Goal: Task Accomplishment & Management: Manage account settings

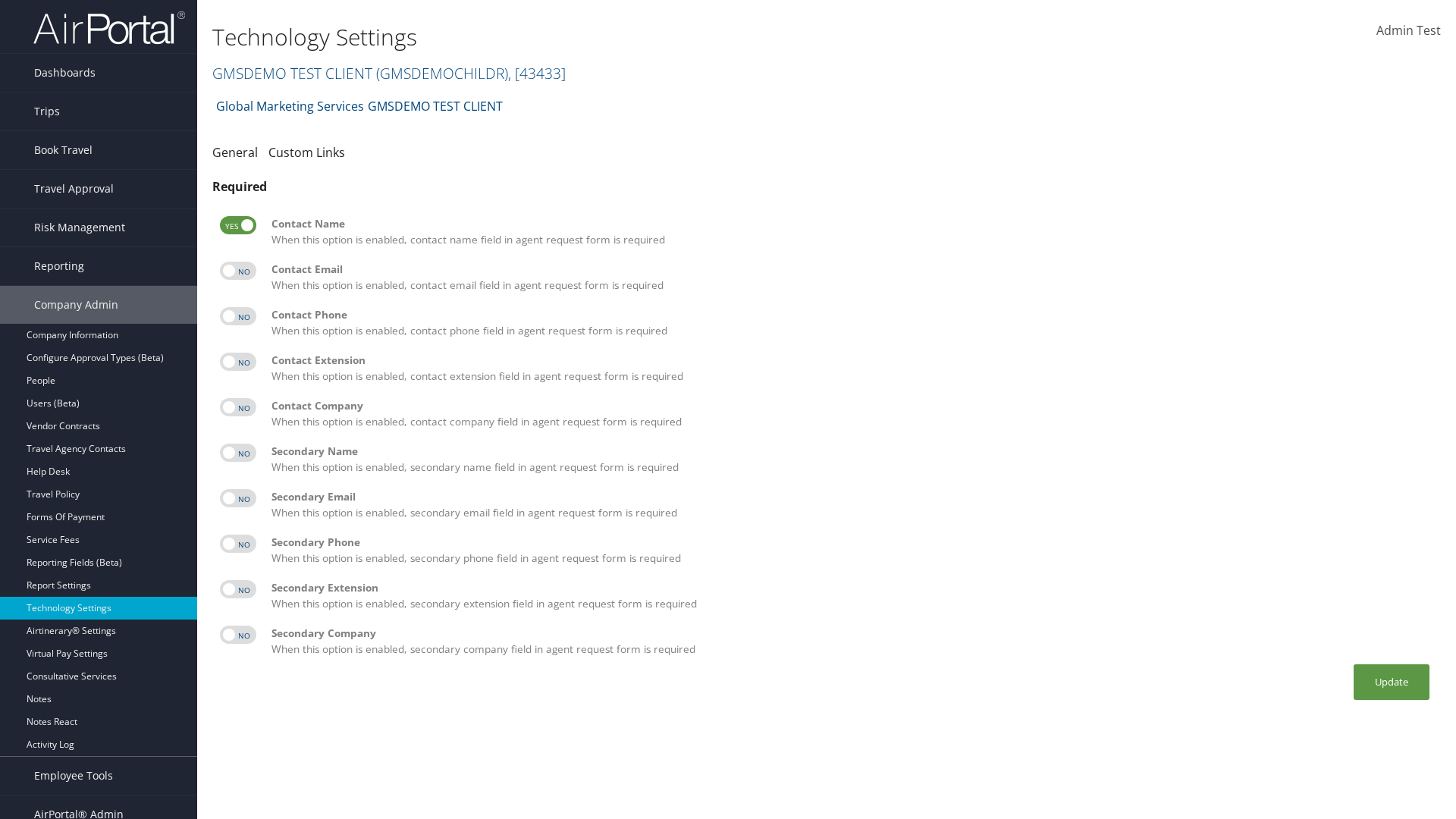
click at [238, 271] on label at bounding box center [238, 271] width 36 height 18
click at [238, 271] on input "checkbox" at bounding box center [232, 273] width 10 height 10
checkbox input "true"
click at [238, 316] on label at bounding box center [238, 316] width 36 height 18
click at [238, 316] on input "checkbox" at bounding box center [232, 319] width 10 height 10
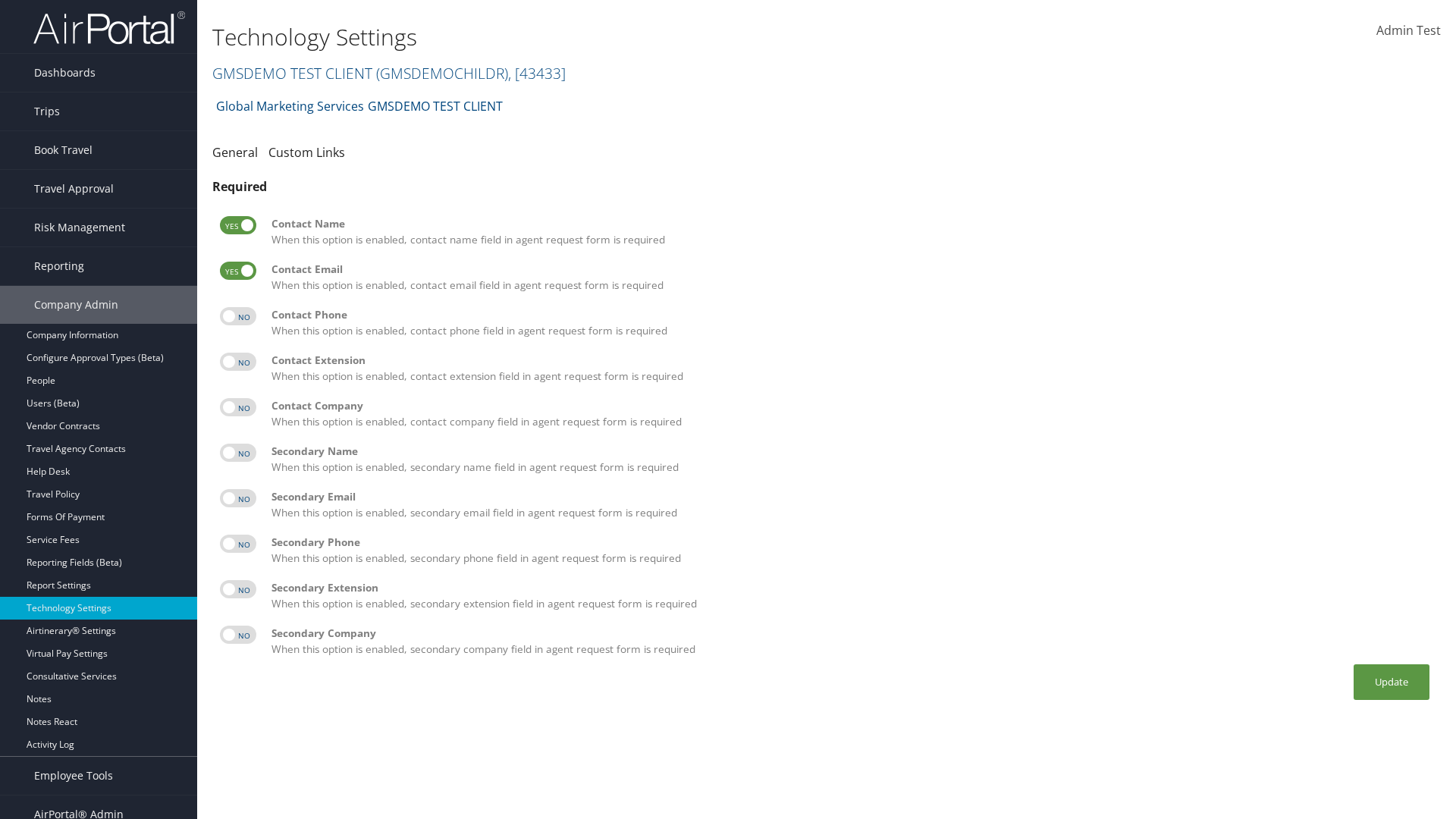
checkbox input "true"
click at [238, 362] on label at bounding box center [238, 361] width 36 height 18
click at [238, 362] on input "checkbox" at bounding box center [232, 364] width 10 height 10
checkbox input "true"
click at [238, 407] on label at bounding box center [238, 407] width 36 height 18
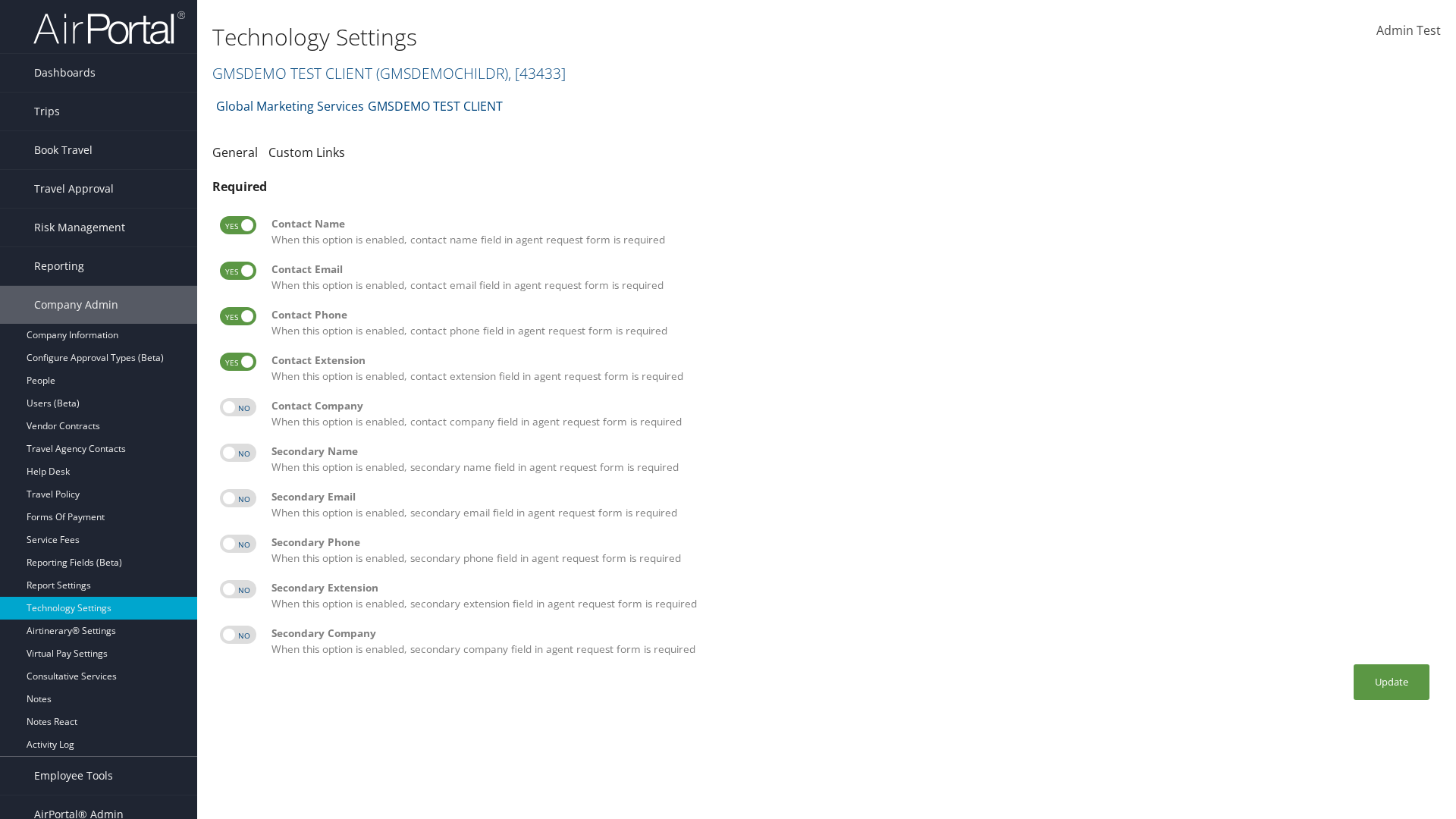
click at [238, 407] on input "checkbox" at bounding box center [232, 409] width 10 height 10
checkbox input "true"
click at [238, 452] on label at bounding box center [238, 452] width 36 height 18
click at [238, 452] on input "checkbox" at bounding box center [232, 455] width 10 height 10
checkbox input "true"
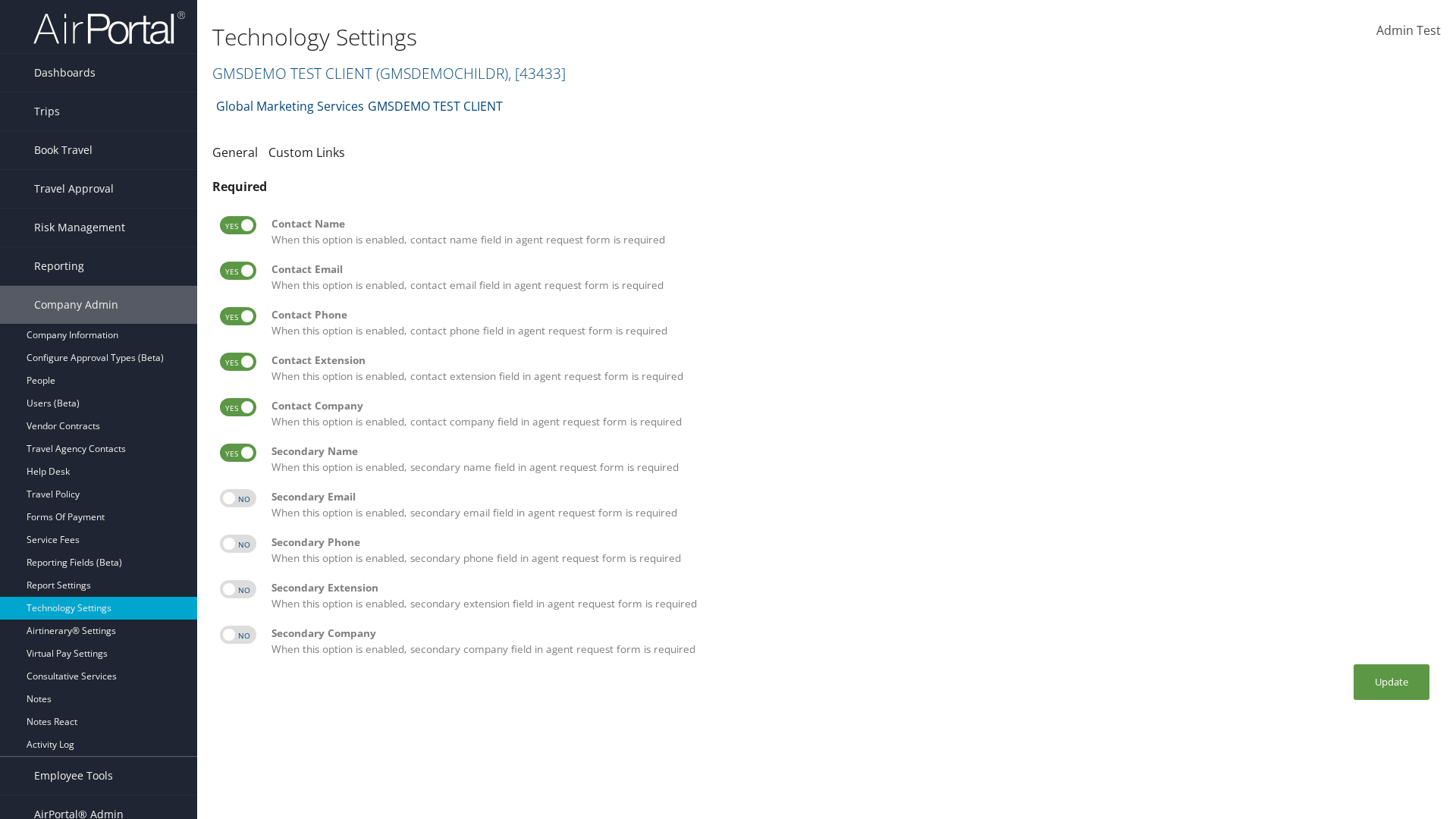
click at [238, 498] on label at bounding box center [238, 498] width 36 height 18
click at [238, 498] on input "checkbox" at bounding box center [232, 500] width 10 height 10
checkbox input "true"
click at [238, 544] on label at bounding box center [238, 544] width 36 height 18
click at [238, 544] on input "checkbox" at bounding box center [232, 546] width 10 height 10
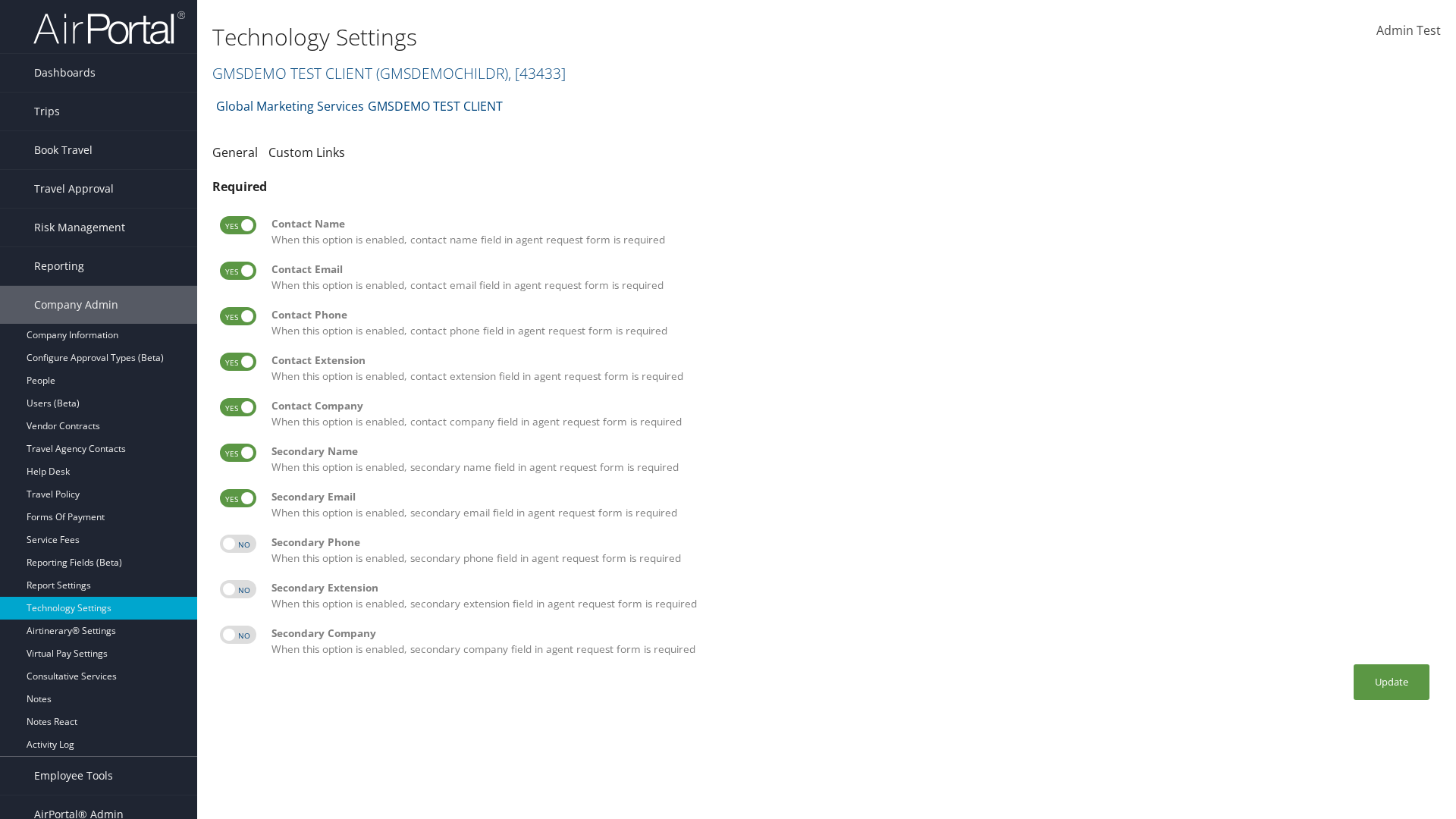
checkbox input "true"
click at [238, 589] on label at bounding box center [238, 589] width 36 height 18
click at [238, 589] on input "checkbox" at bounding box center [232, 591] width 10 height 10
checkbox input "true"
click at [238, 635] on label at bounding box center [238, 635] width 36 height 18
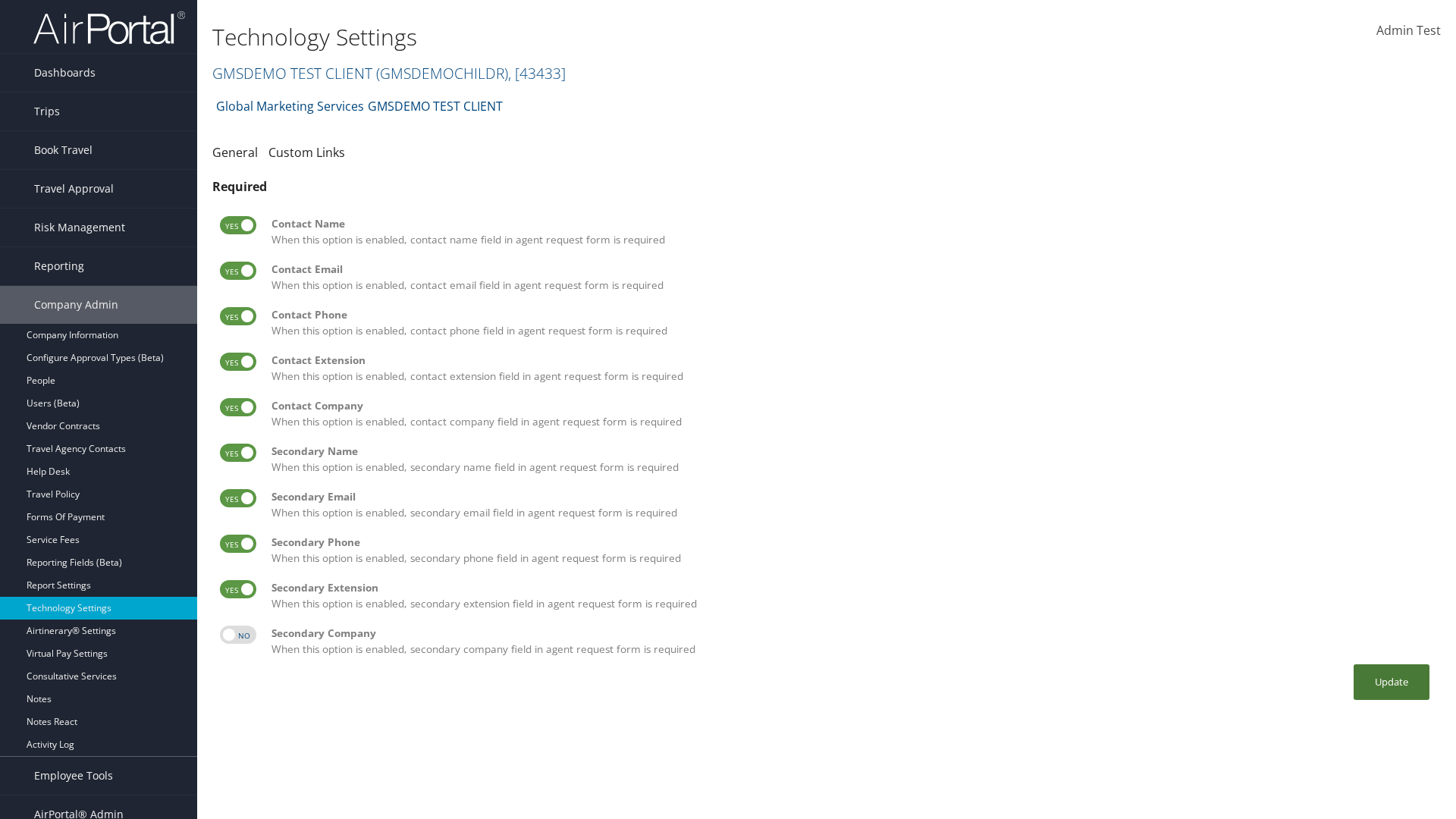
click at [238, 635] on input "checkbox" at bounding box center [232, 637] width 10 height 10
checkbox input "true"
click at [1392, 682] on button "Update" at bounding box center [1392, 682] width 76 height 35
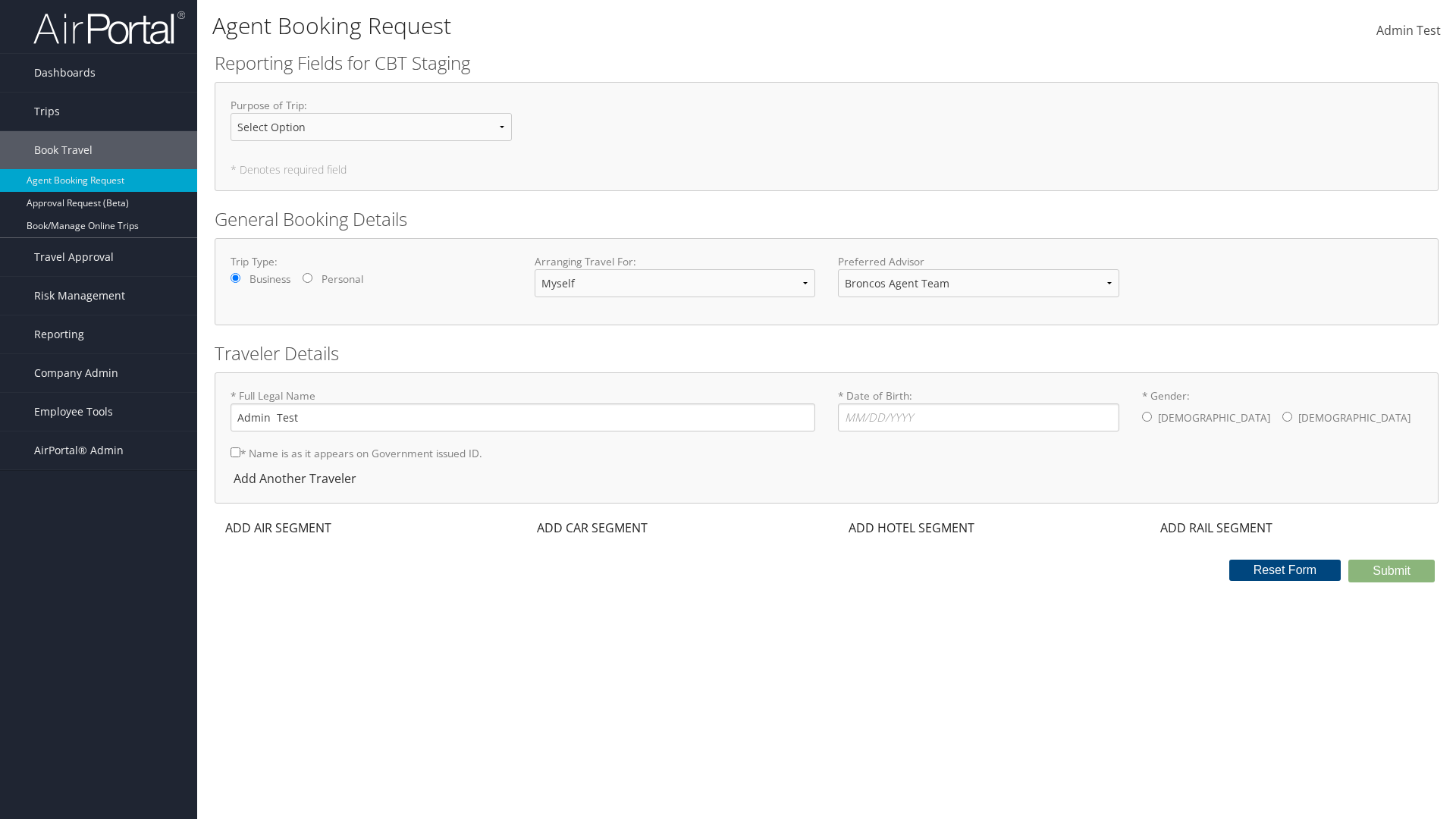
click at [278, 527] on div "ADD AIR SEGMENT" at bounding box center [277, 527] width 125 height 18
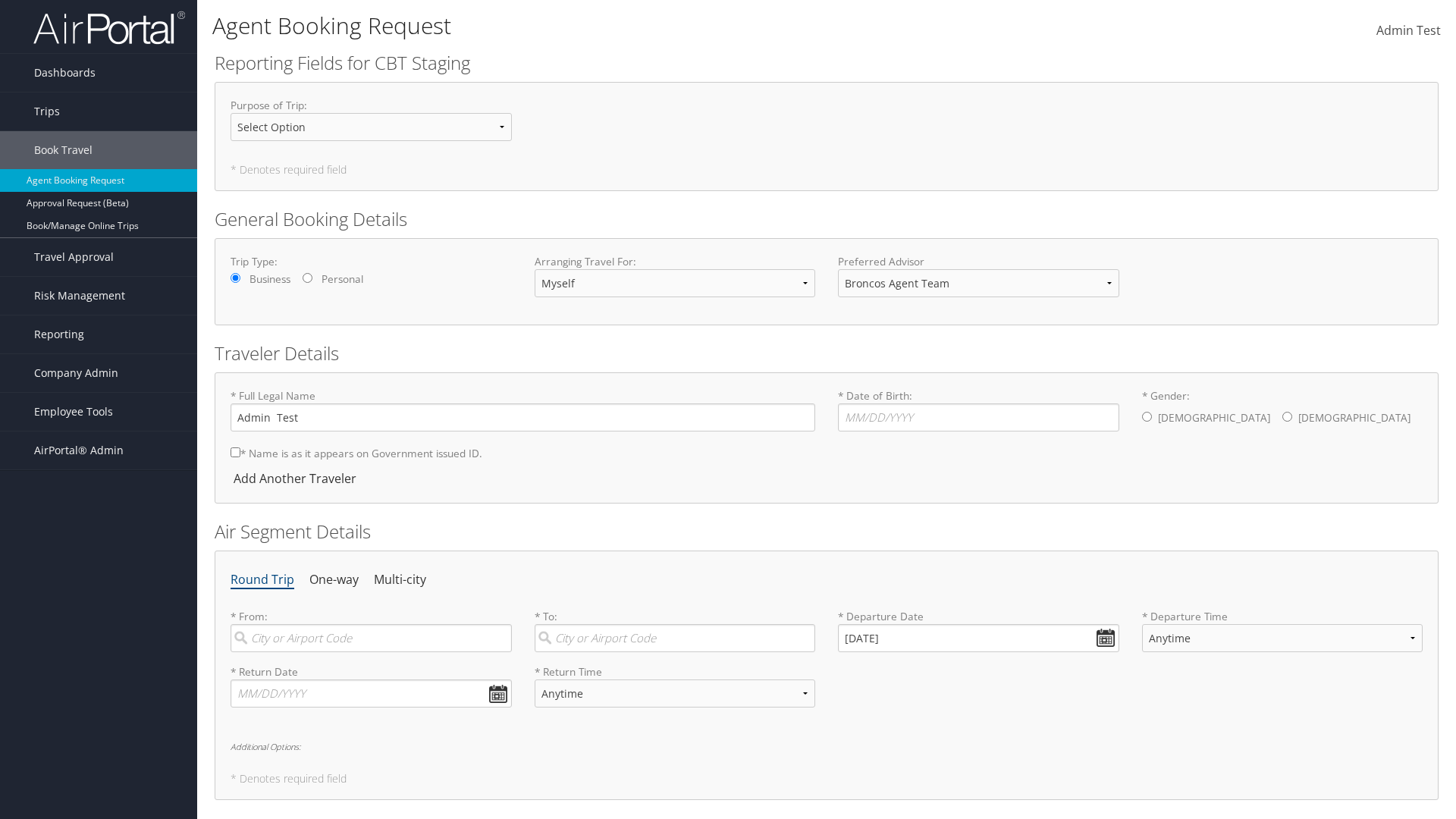
scroll to position [286, 0]
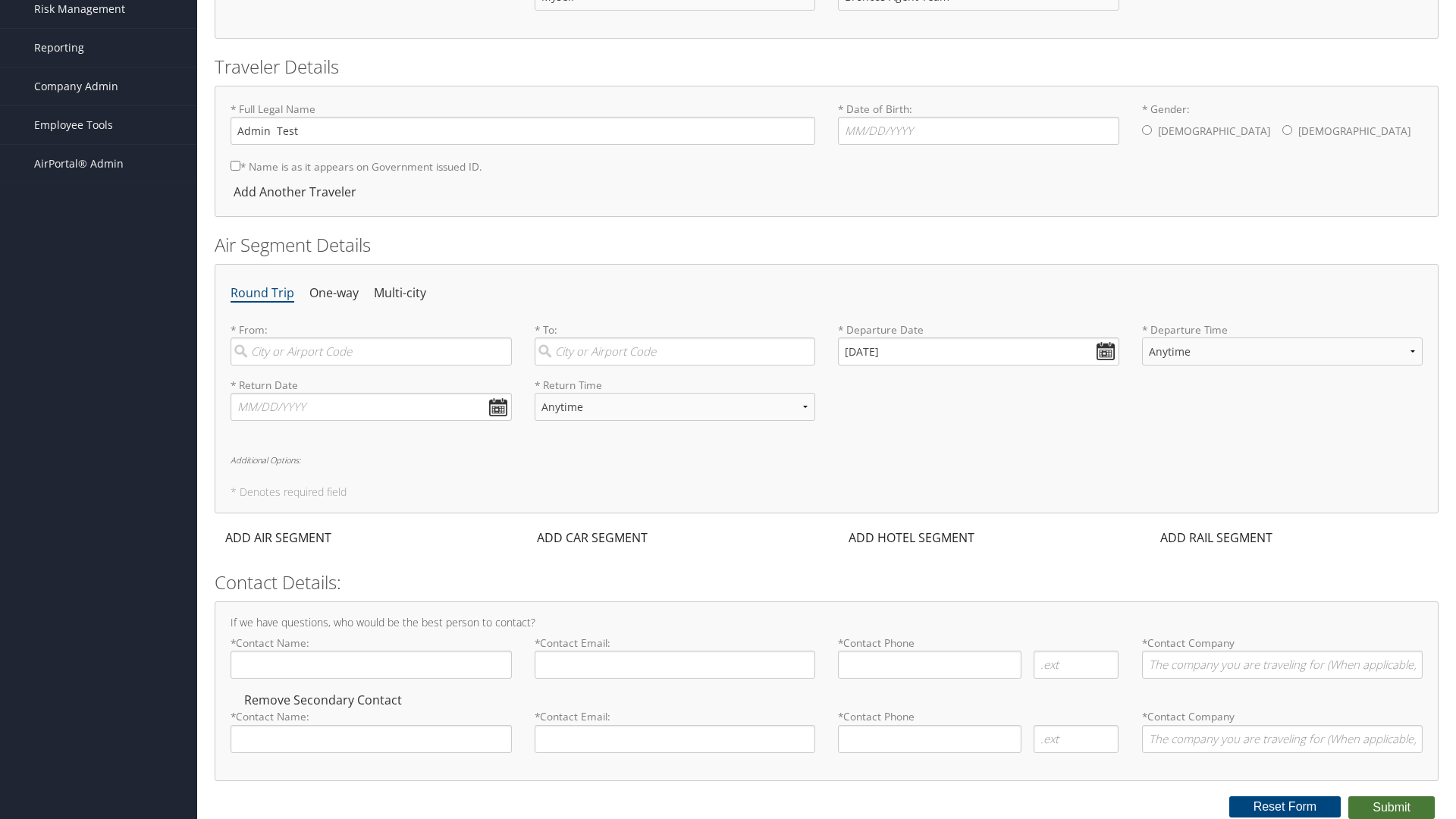
click at [1392, 806] on button "Submit" at bounding box center [1392, 807] width 87 height 23
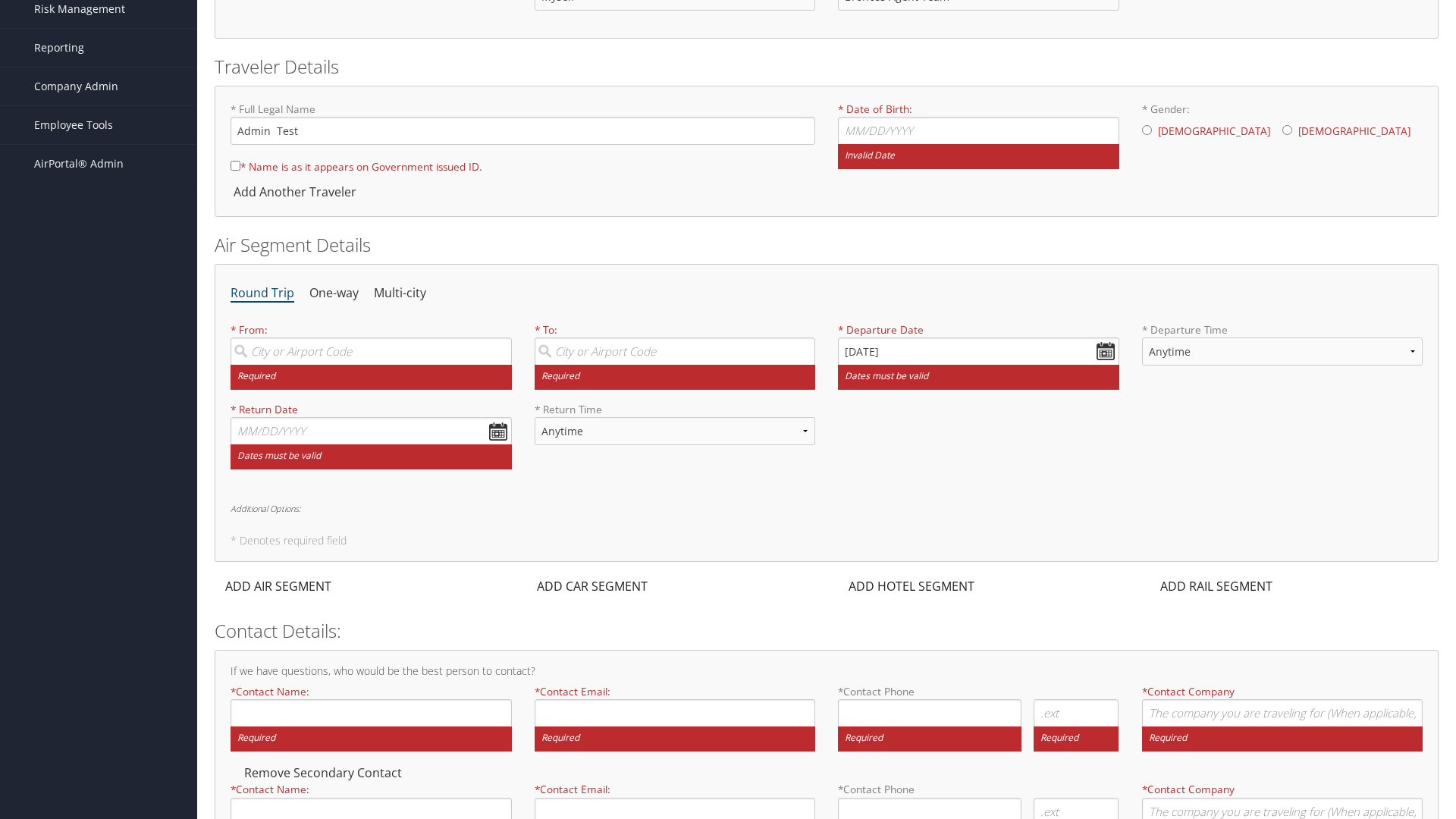
scroll to position [293, 0]
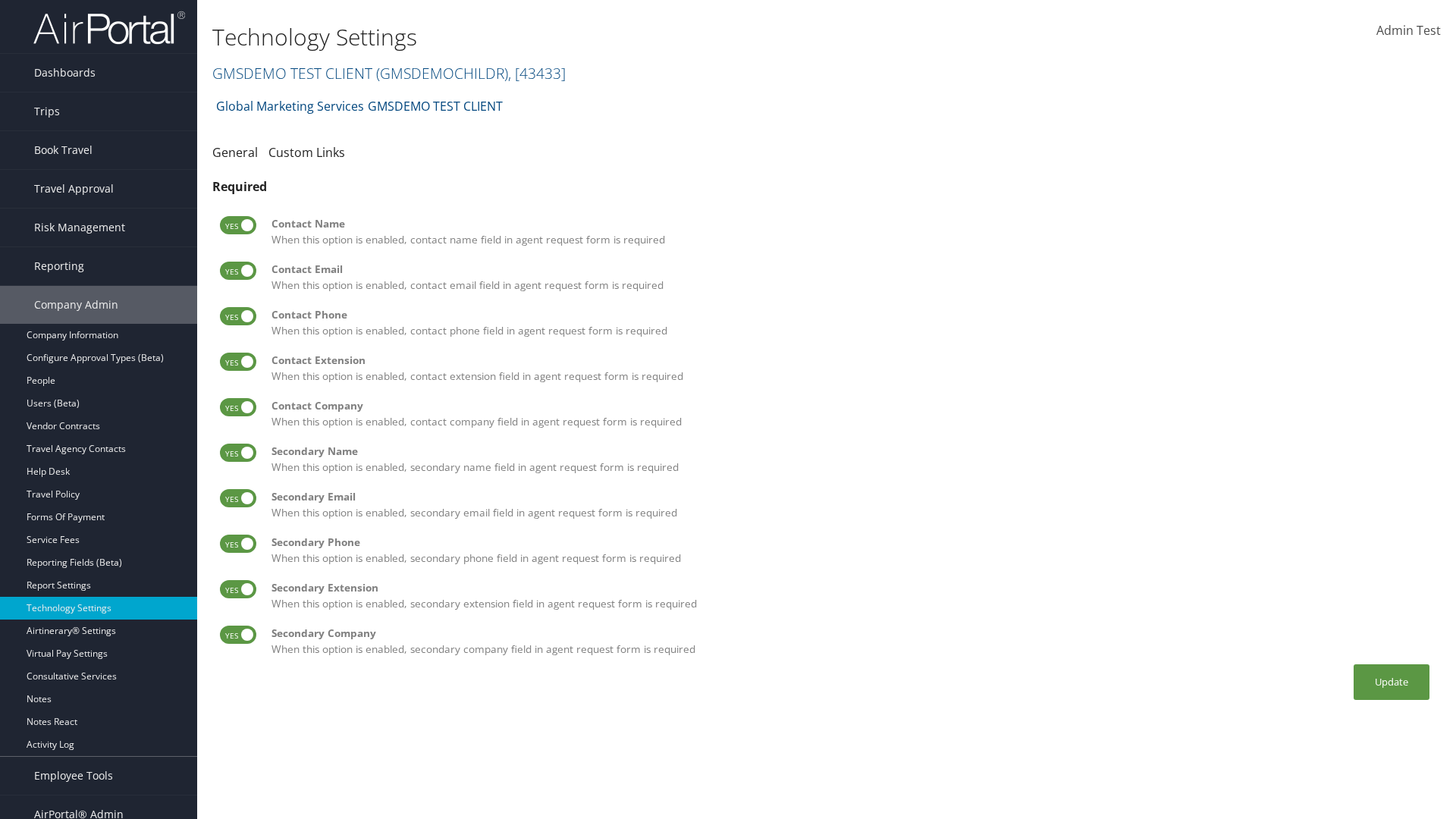
click at [238, 225] on label at bounding box center [238, 225] width 36 height 18
click at [238, 225] on input "checkbox" at bounding box center [232, 228] width 10 height 10
checkbox input "false"
click at [238, 271] on label at bounding box center [238, 271] width 36 height 18
click at [238, 271] on input "checkbox" at bounding box center [232, 273] width 10 height 10
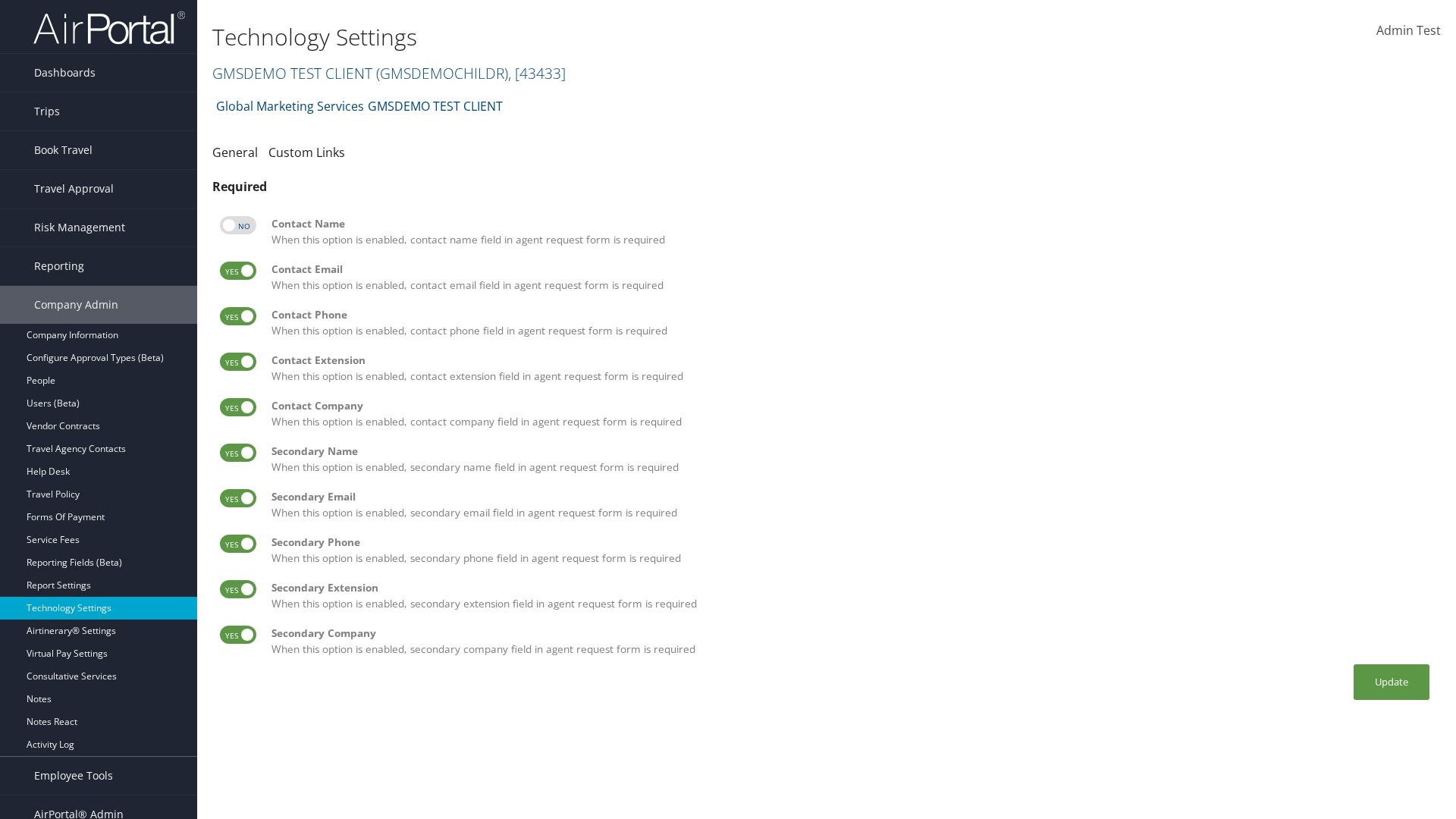
checkbox input "false"
click at [238, 316] on label at bounding box center [238, 316] width 36 height 18
click at [238, 316] on input "checkbox" at bounding box center [232, 319] width 10 height 10
checkbox input "false"
click at [238, 362] on label at bounding box center [238, 361] width 36 height 18
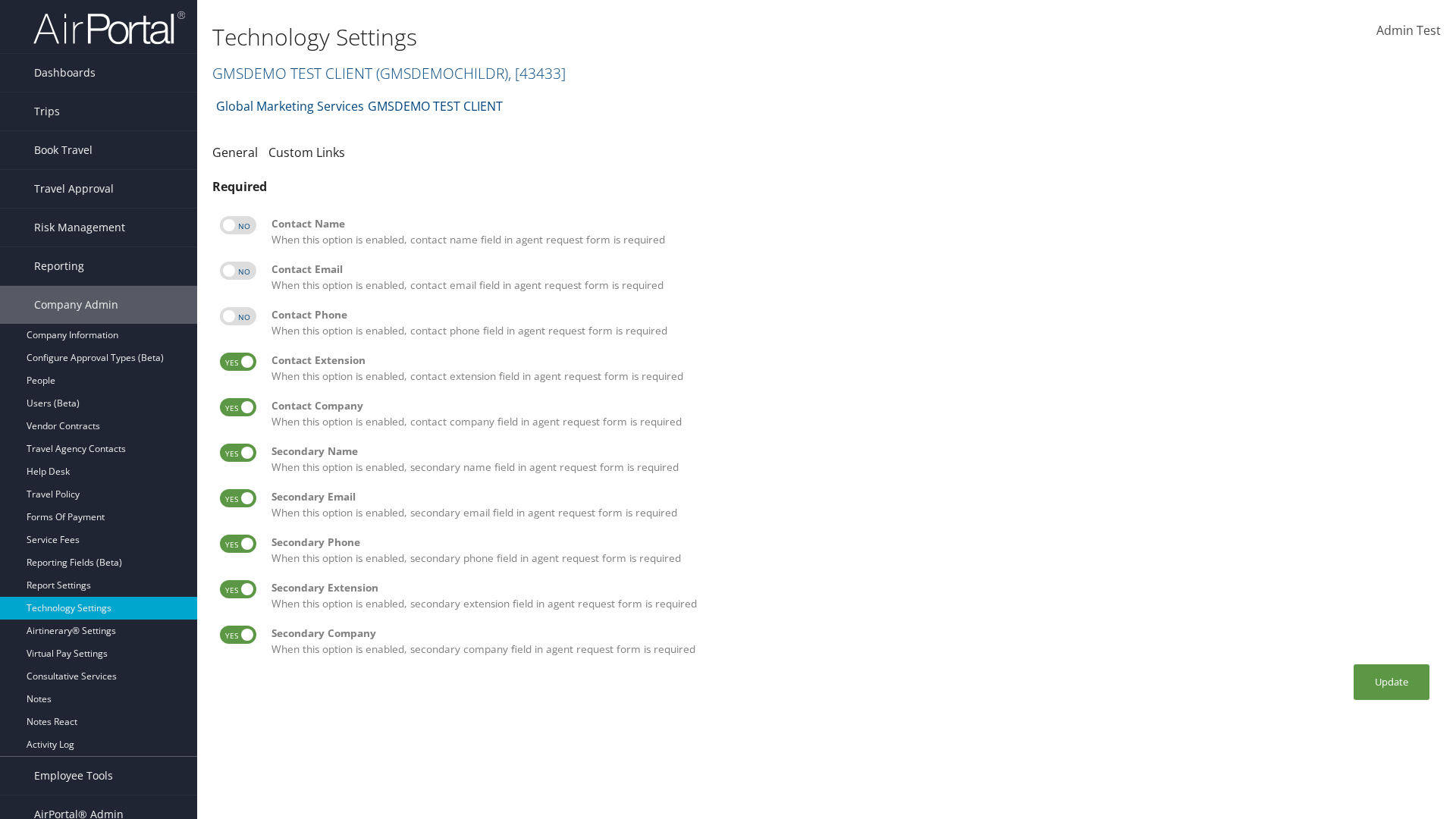
click at [238, 362] on input "checkbox" at bounding box center [232, 364] width 10 height 10
checkbox input "false"
click at [238, 407] on label at bounding box center [238, 407] width 36 height 18
click at [238, 407] on input "checkbox" at bounding box center [232, 409] width 10 height 10
checkbox input "false"
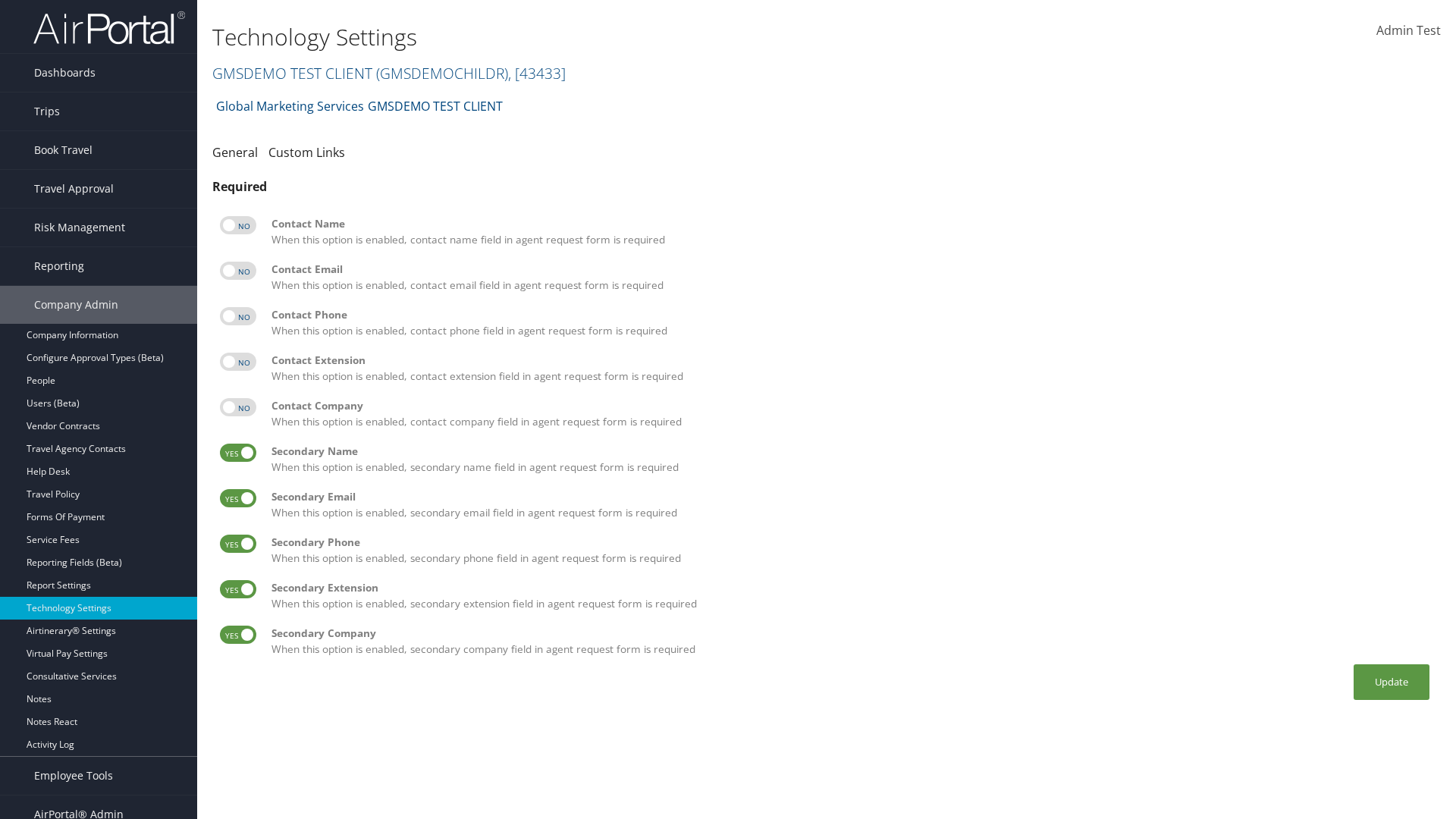
click at [238, 452] on label at bounding box center [238, 452] width 36 height 18
click at [238, 452] on input "checkbox" at bounding box center [232, 455] width 10 height 10
checkbox input "false"
click at [238, 498] on label at bounding box center [238, 498] width 36 height 18
click at [238, 498] on input "checkbox" at bounding box center [232, 500] width 10 height 10
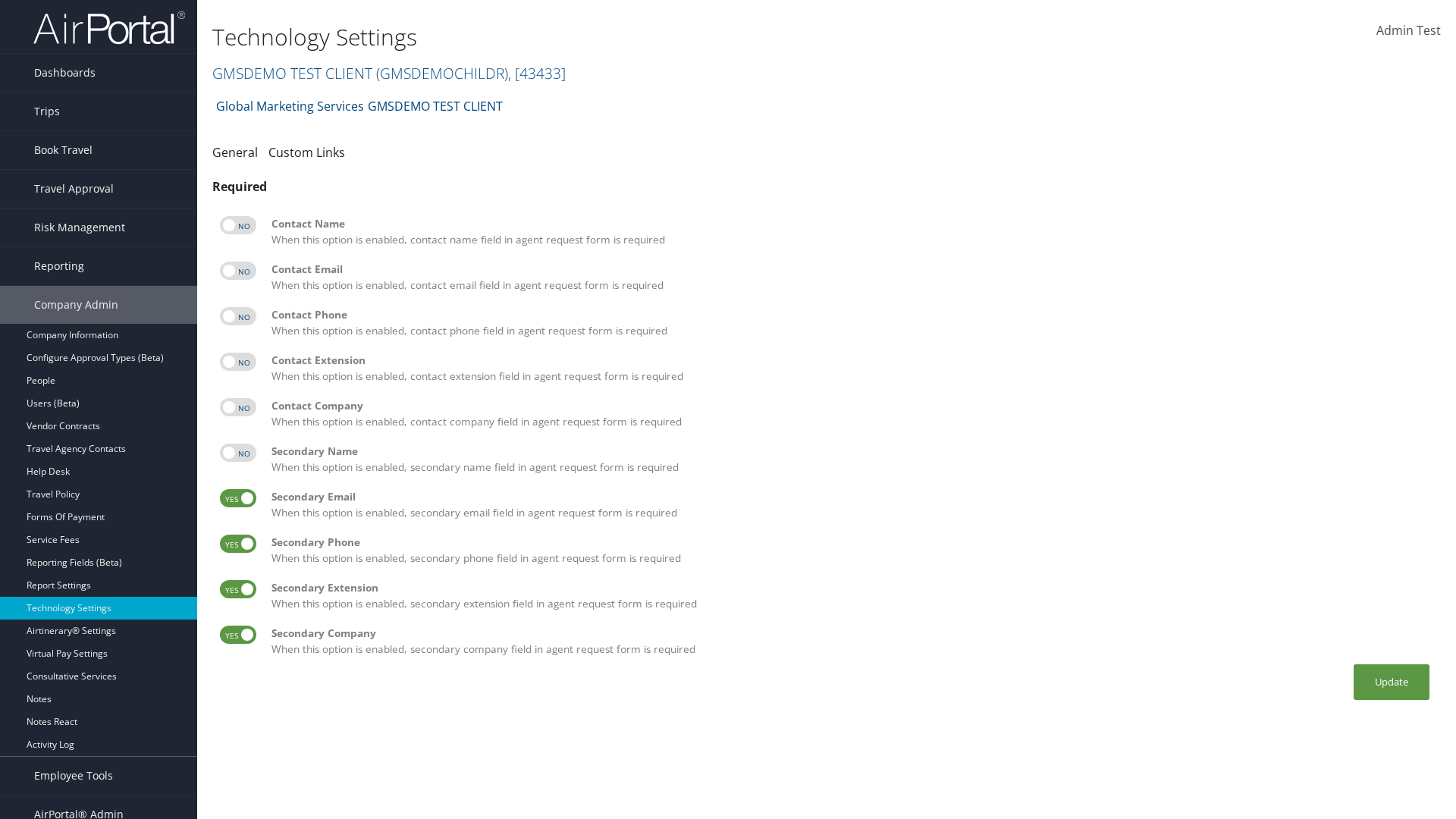
checkbox input "false"
click at [238, 544] on label at bounding box center [238, 544] width 36 height 18
click at [238, 544] on input "checkbox" at bounding box center [232, 546] width 10 height 10
checkbox input "false"
click at [238, 589] on label at bounding box center [238, 589] width 36 height 18
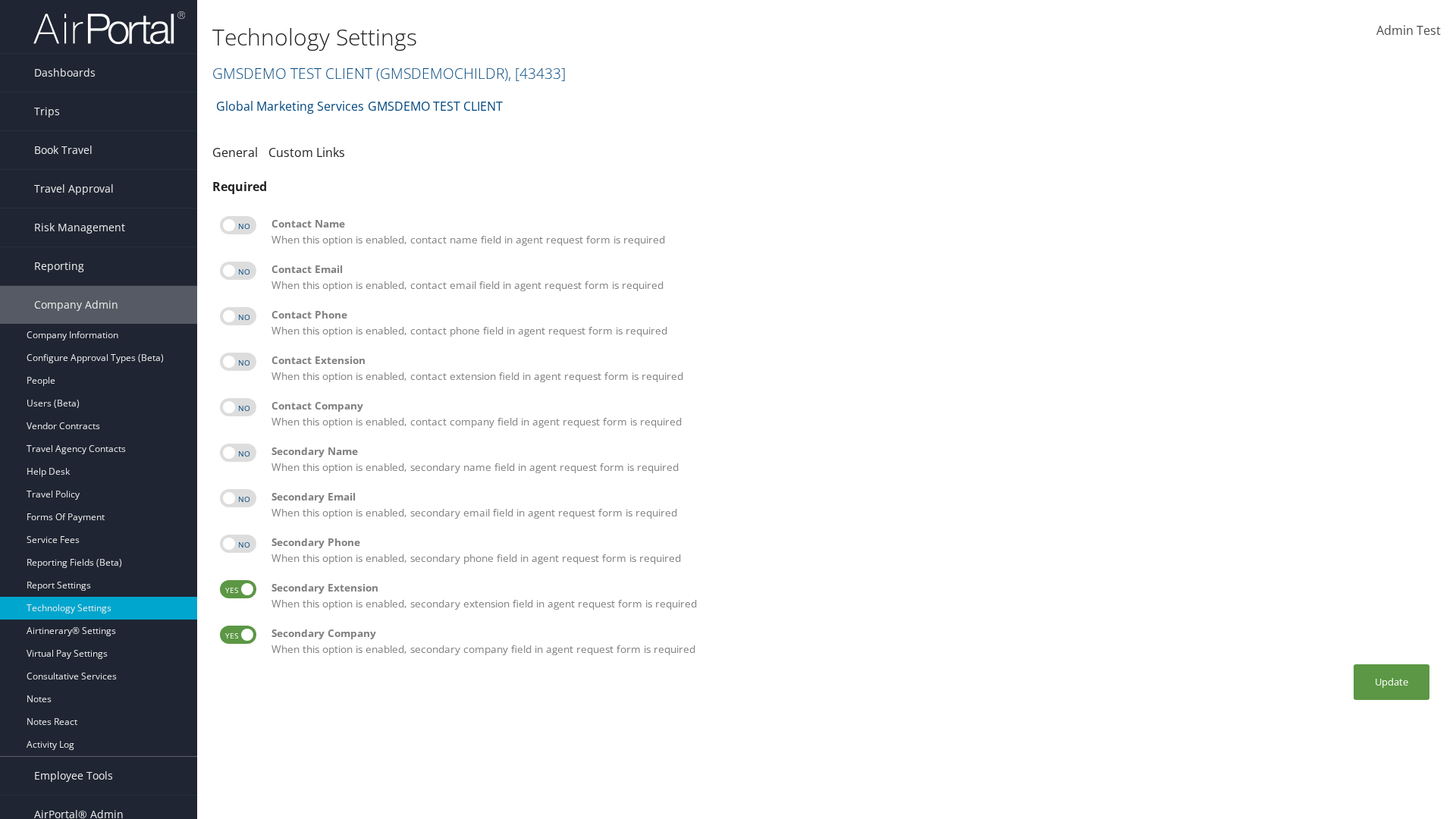
click at [238, 589] on input "checkbox" at bounding box center [232, 591] width 10 height 10
checkbox input "false"
click at [238, 635] on label at bounding box center [238, 635] width 36 height 18
click at [238, 635] on input "checkbox" at bounding box center [232, 637] width 10 height 10
checkbox input "false"
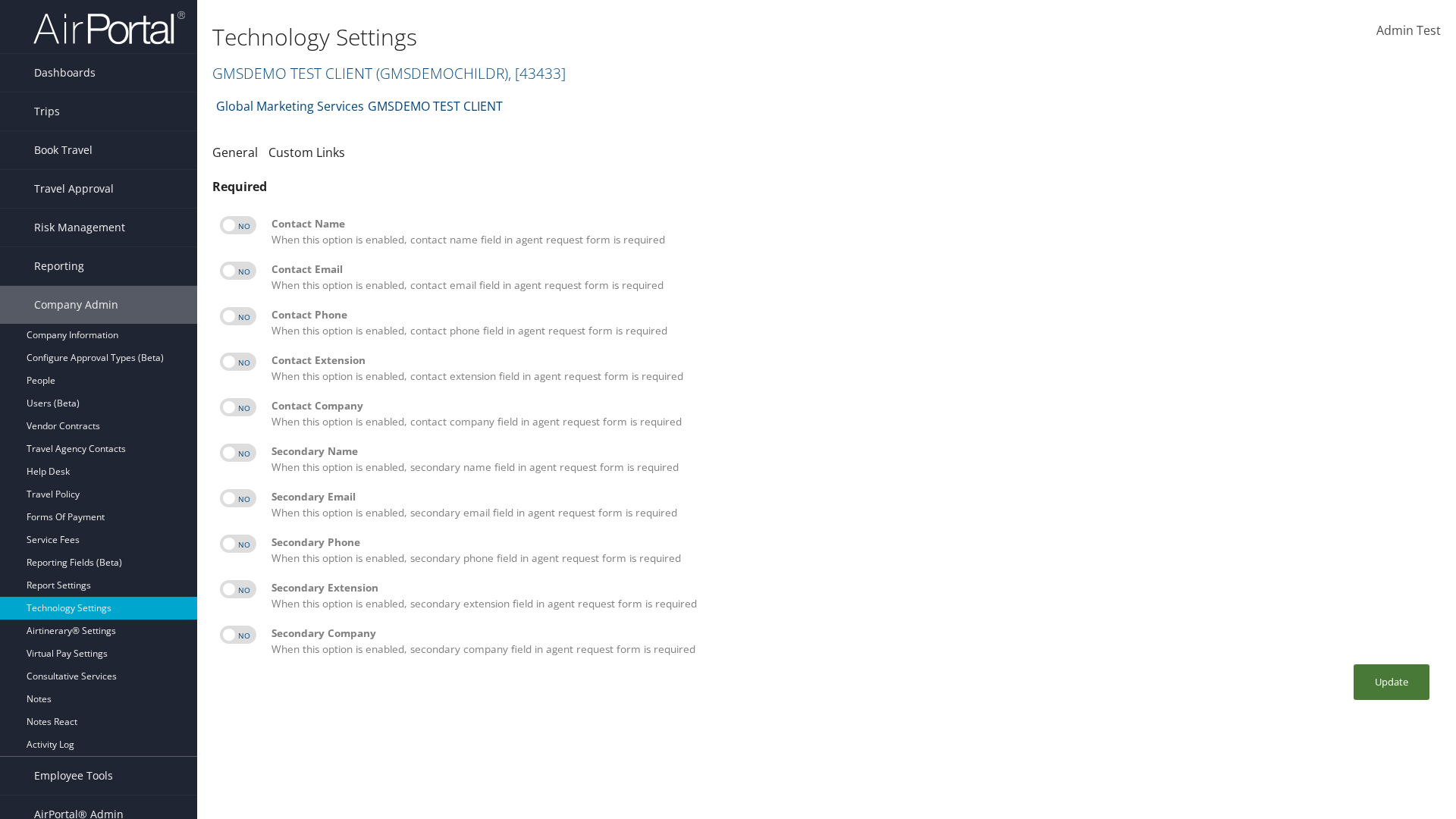
click at [1392, 682] on button "Update" at bounding box center [1392, 682] width 76 height 35
